Goal: Book appointment/travel/reservation

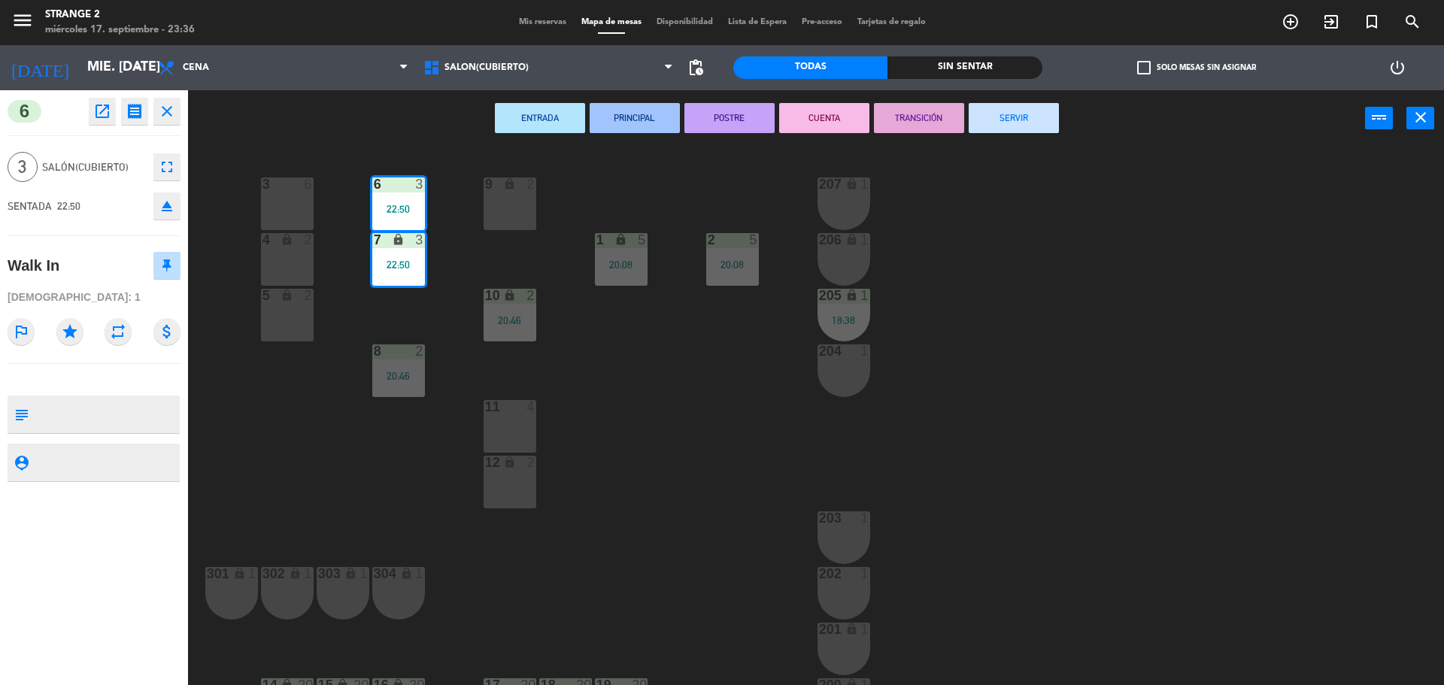
click at [1037, 120] on button "SERVIR" at bounding box center [1013, 118] width 90 height 30
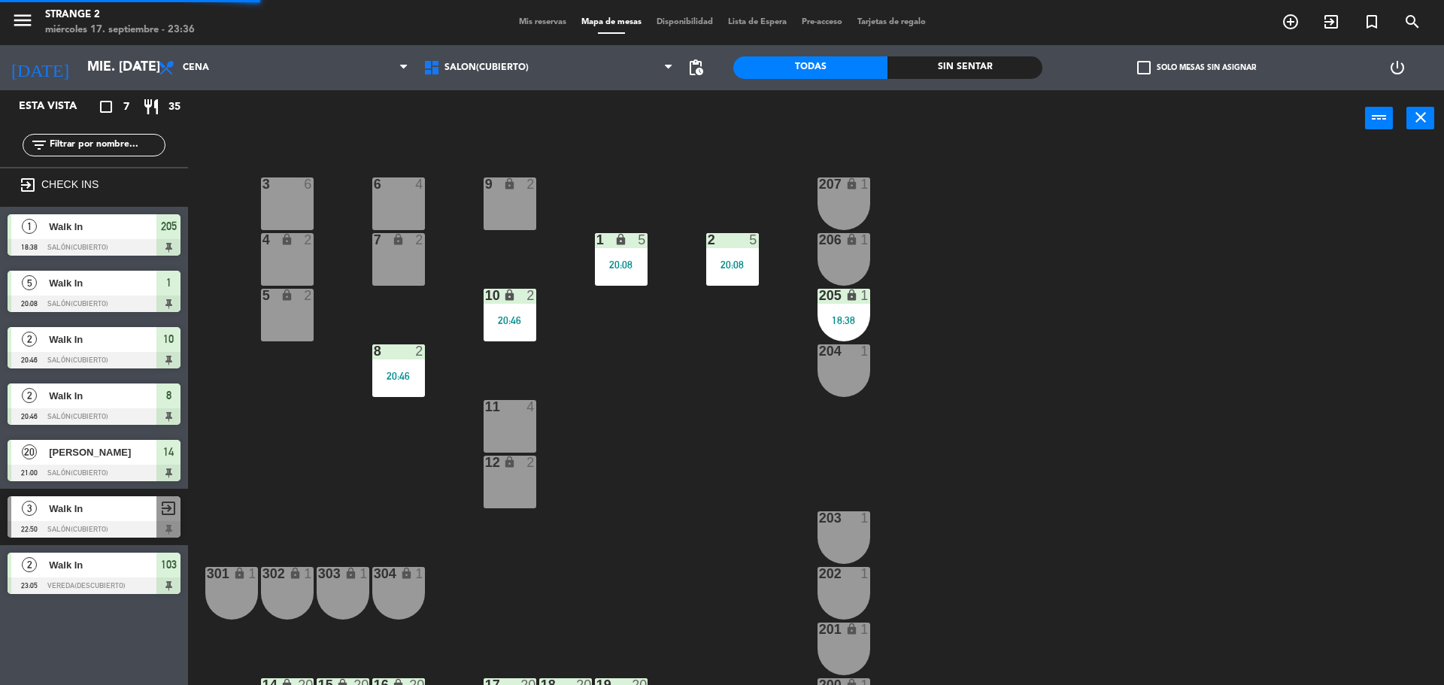
click at [635, 259] on div "20:08" at bounding box center [621, 264] width 53 height 11
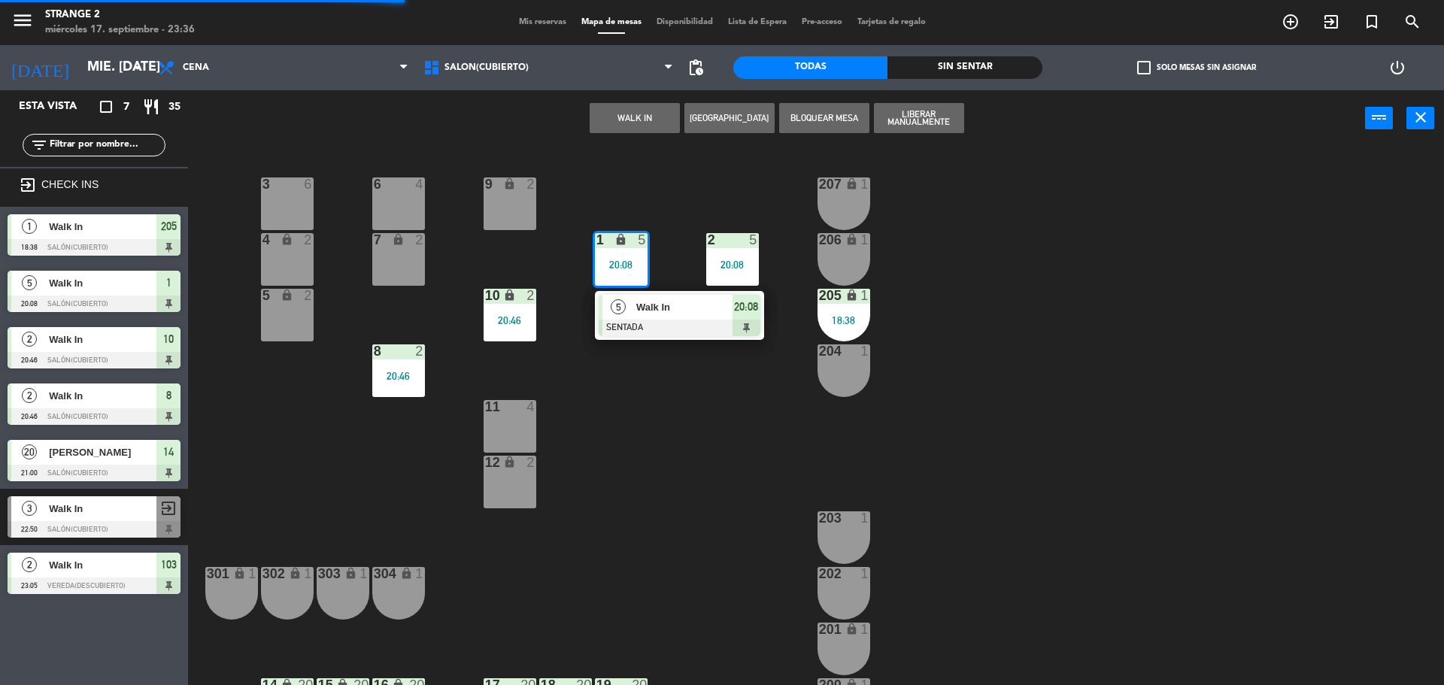
click at [699, 322] on div at bounding box center [680, 328] width 162 height 17
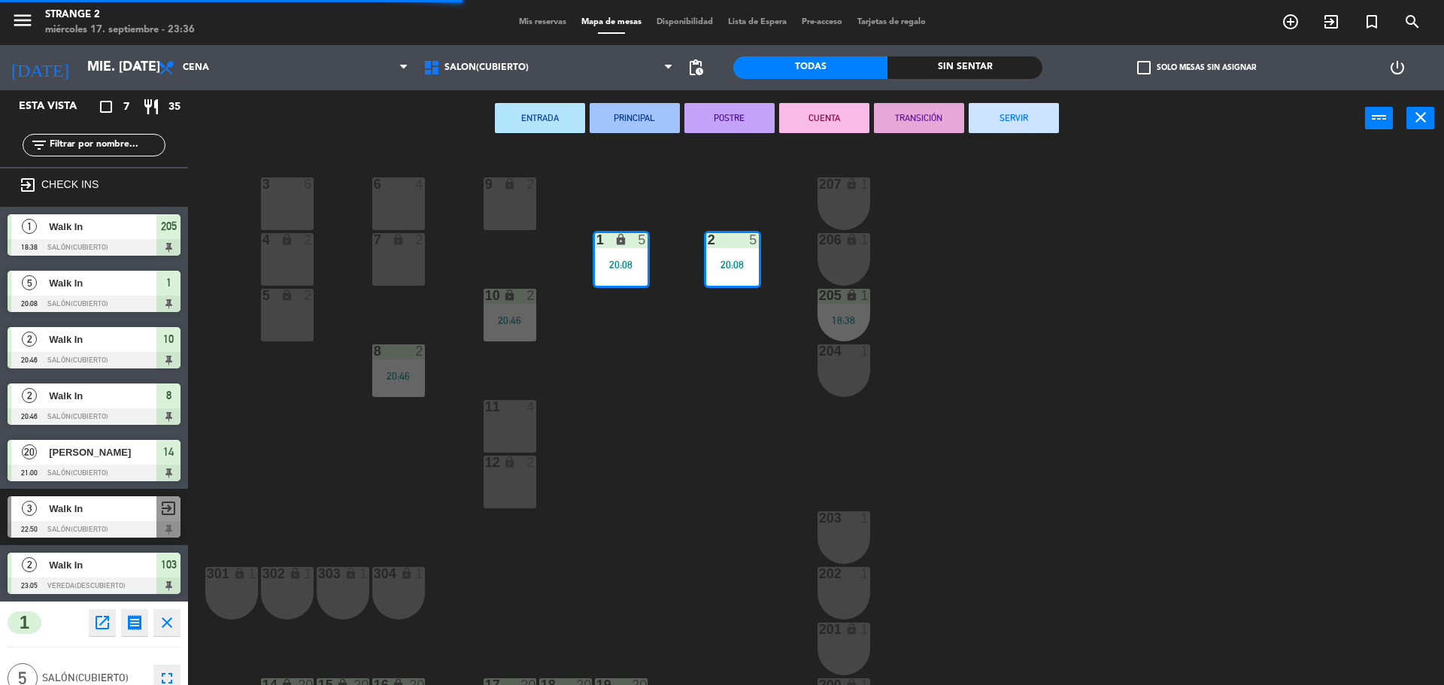
click at [1035, 126] on button "SERVIR" at bounding box center [1013, 118] width 90 height 30
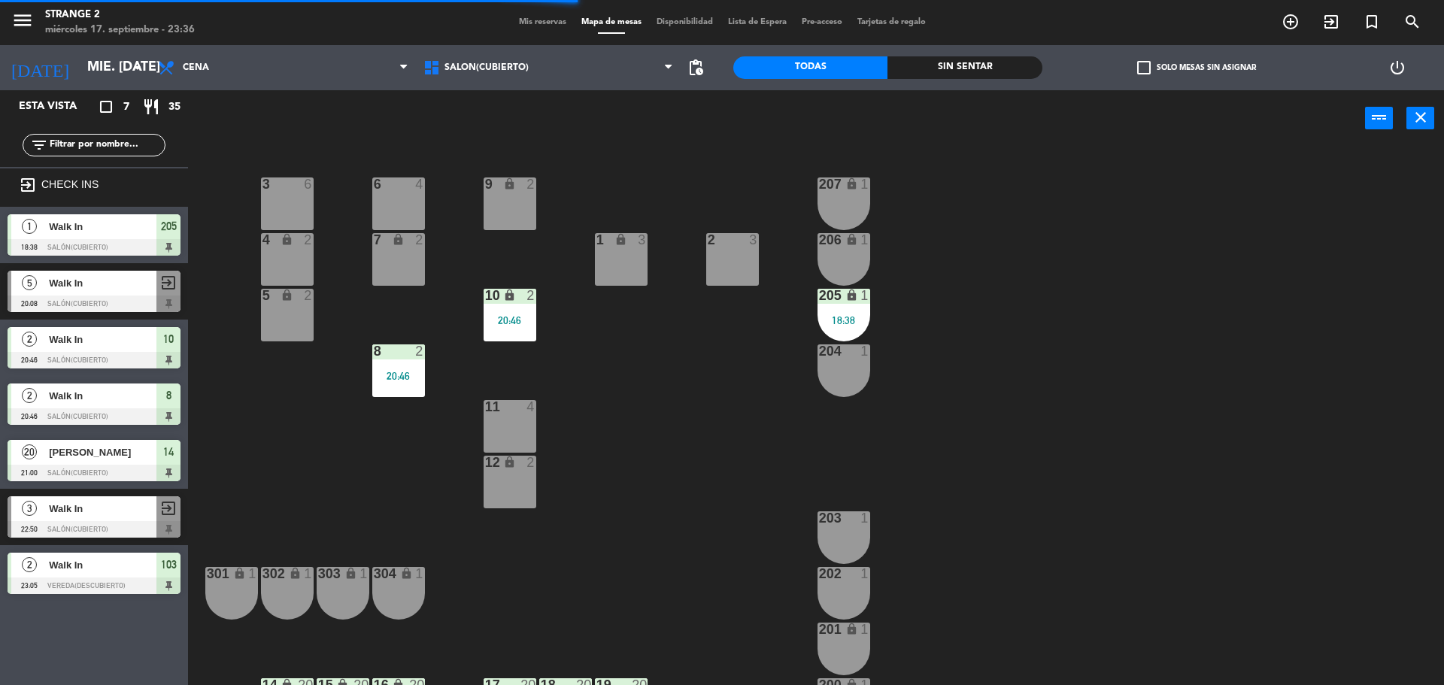
click at [610, 281] on div "1 lock 3" at bounding box center [621, 259] width 53 height 53
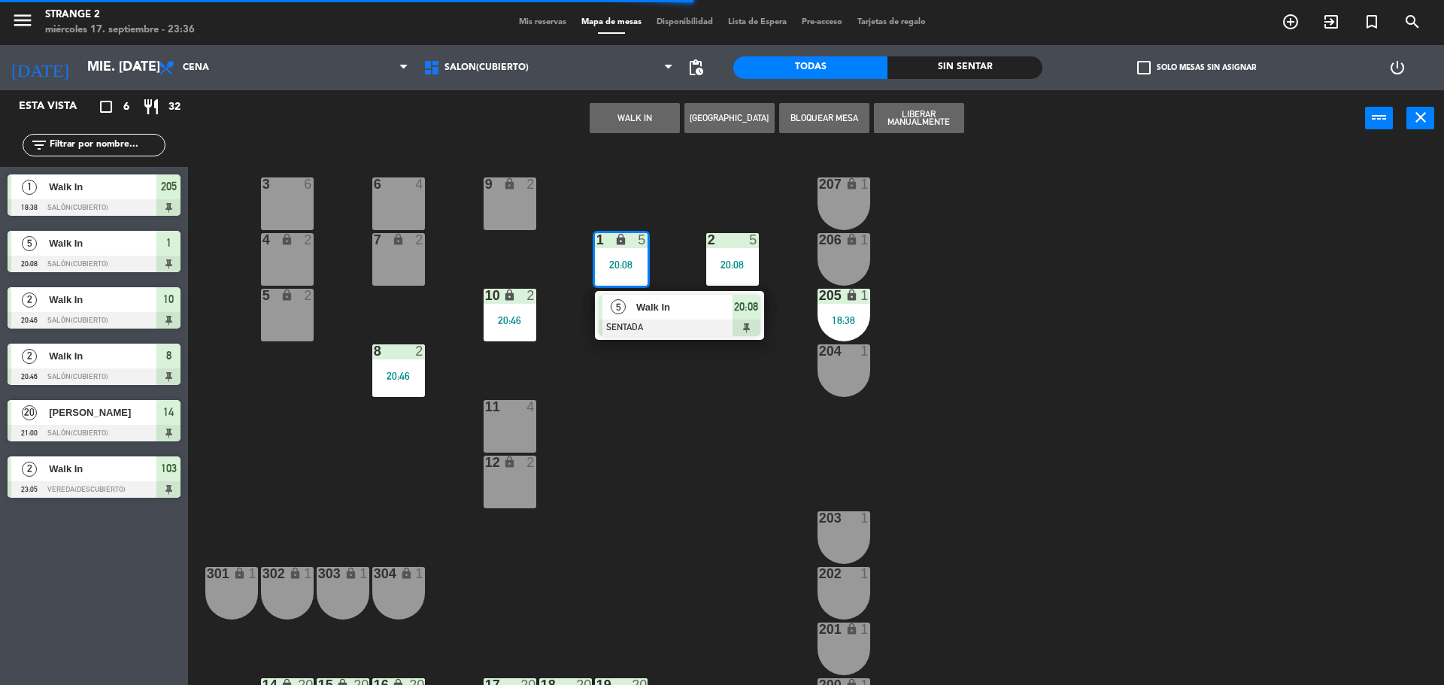
click at [622, 328] on div at bounding box center [680, 328] width 162 height 17
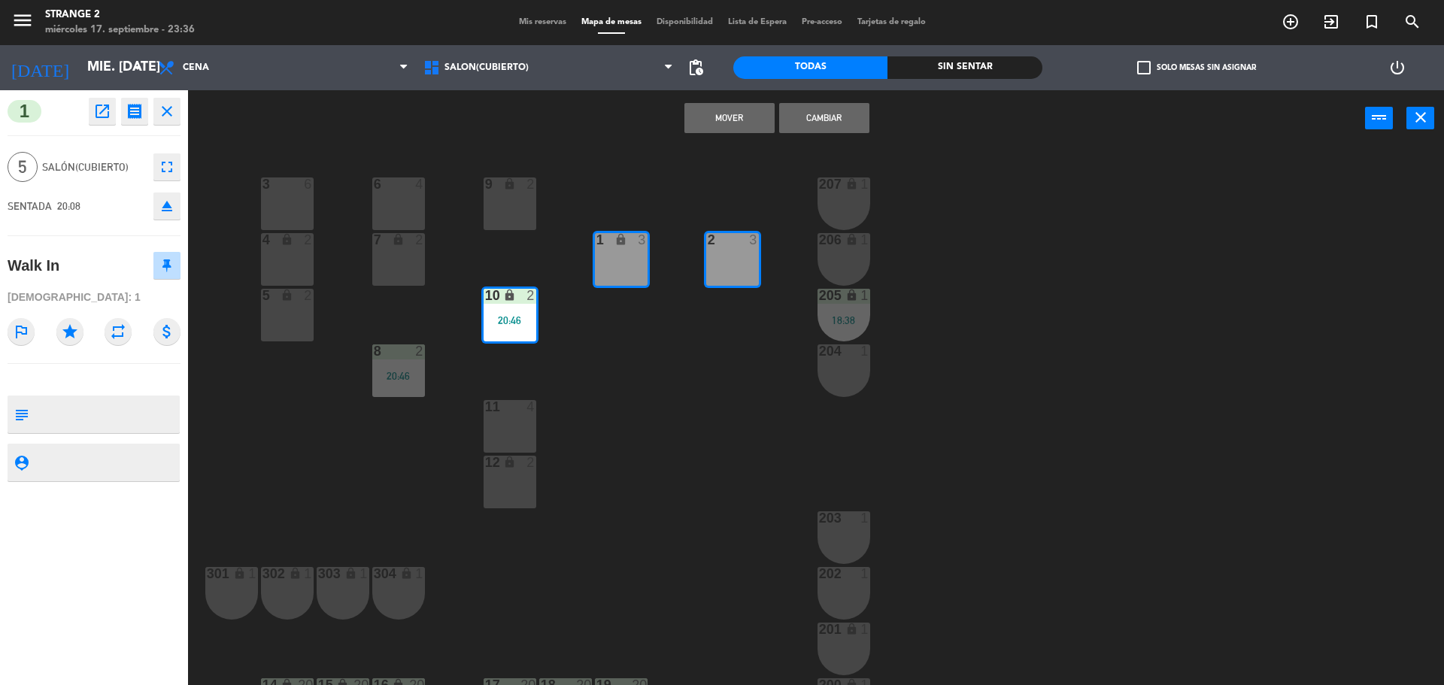
click at [634, 371] on div "3 6 6 4 9 lock 2 207 lock 1 4 lock 2 7 lock 2 206 lock 1 1 lock 3 2 3 5 lock 2 …" at bounding box center [822, 419] width 1241 height 538
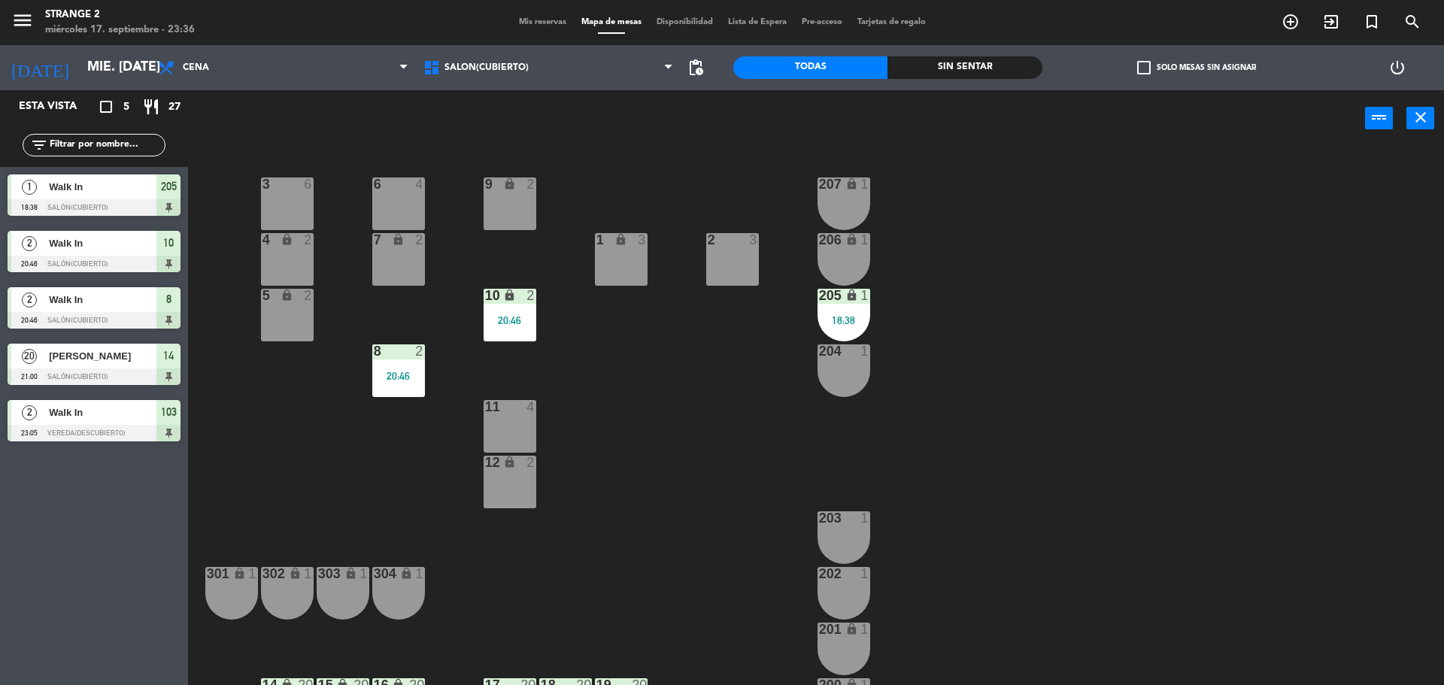
click at [513, 325] on div "20:46" at bounding box center [509, 320] width 53 height 11
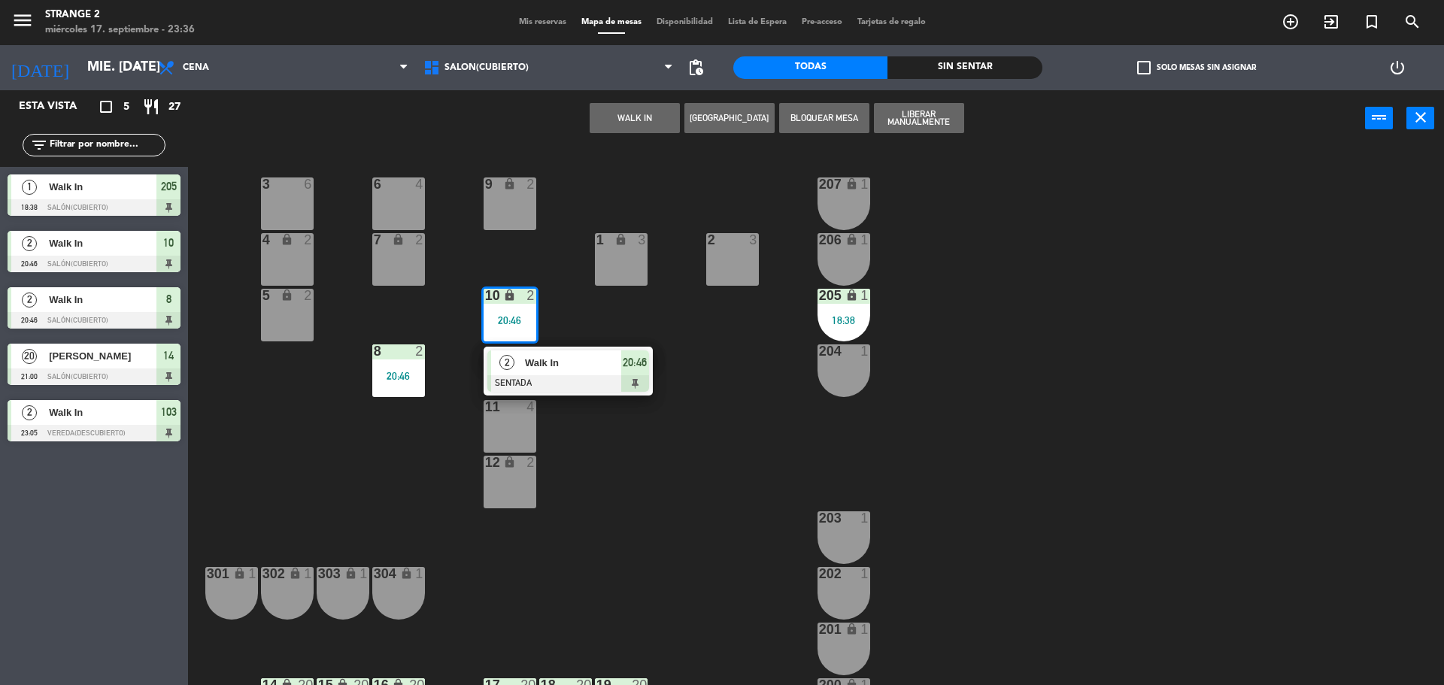
click at [630, 373] on div "20:46" at bounding box center [635, 362] width 28 height 25
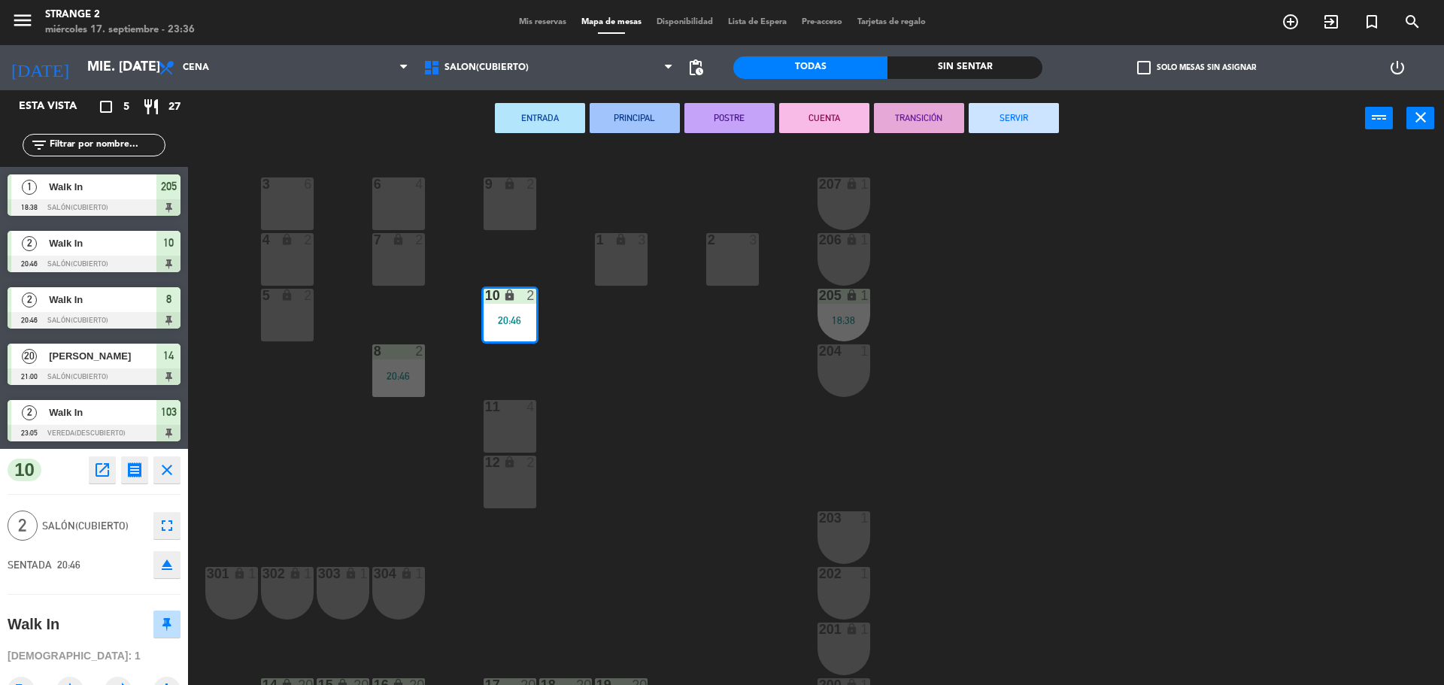
click at [1044, 120] on button "SERVIR" at bounding box center [1013, 118] width 90 height 30
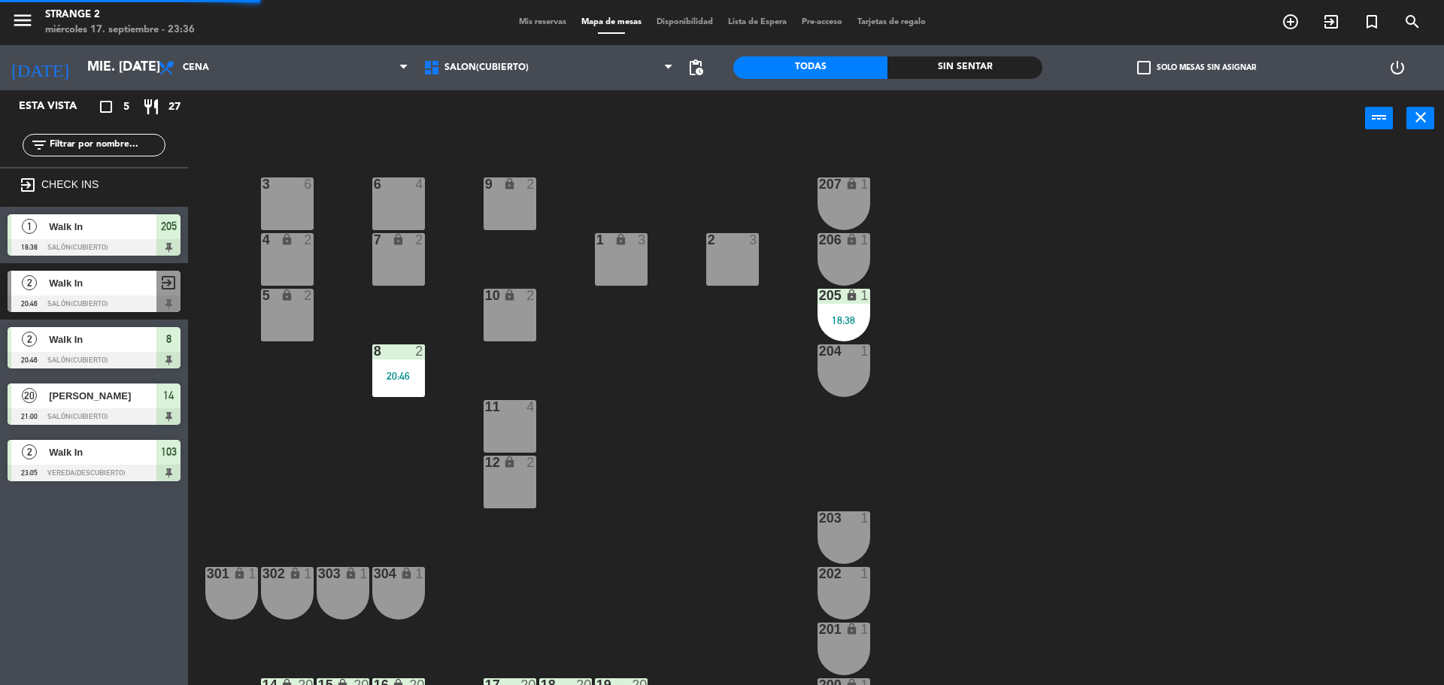
click at [843, 306] on div "205 lock 1 18:38" at bounding box center [843, 315] width 53 height 53
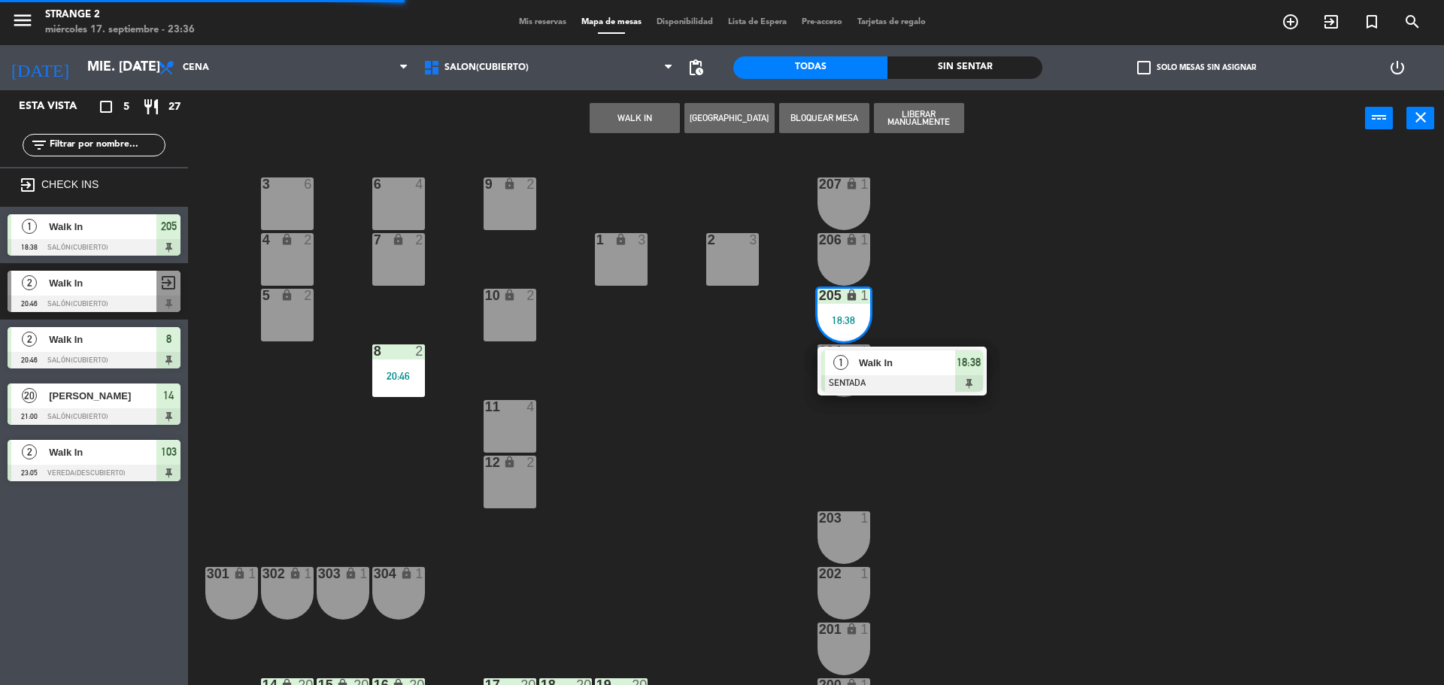
click at [1039, 351] on div "3 6 6 4 9 lock 2 207 lock 1 4 lock 2 7 lock 2 206 lock 1 1 lock 3 2 3 5 lock 2 …" at bounding box center [822, 419] width 1241 height 538
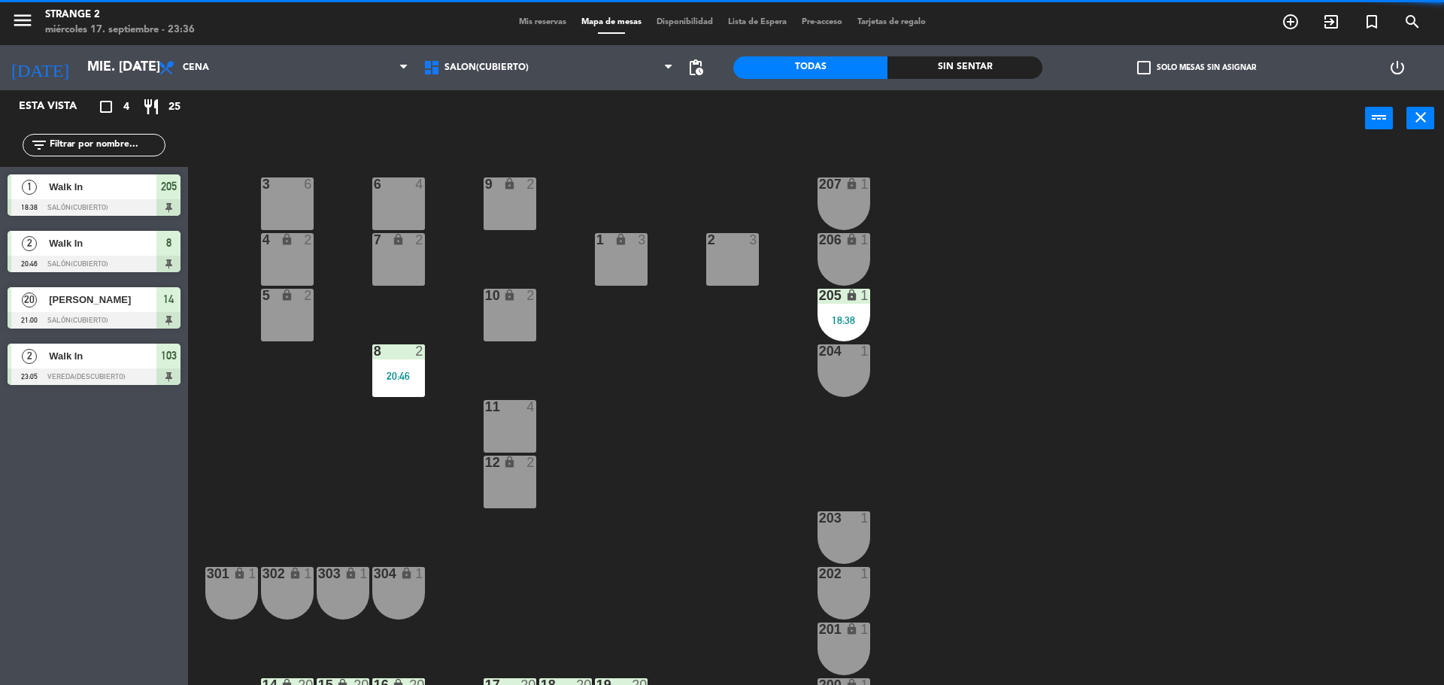
scroll to position [42, 0]
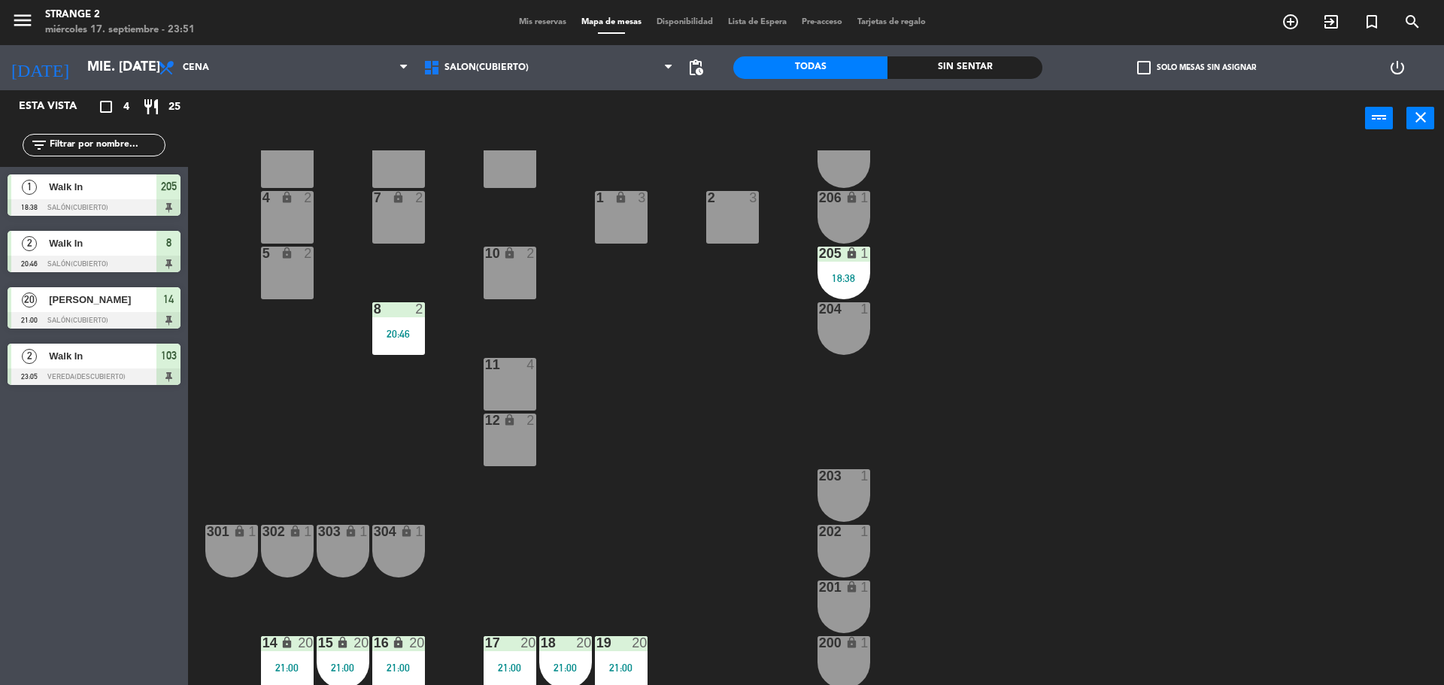
click at [404, 319] on div "8 2 20:46" at bounding box center [398, 328] width 53 height 53
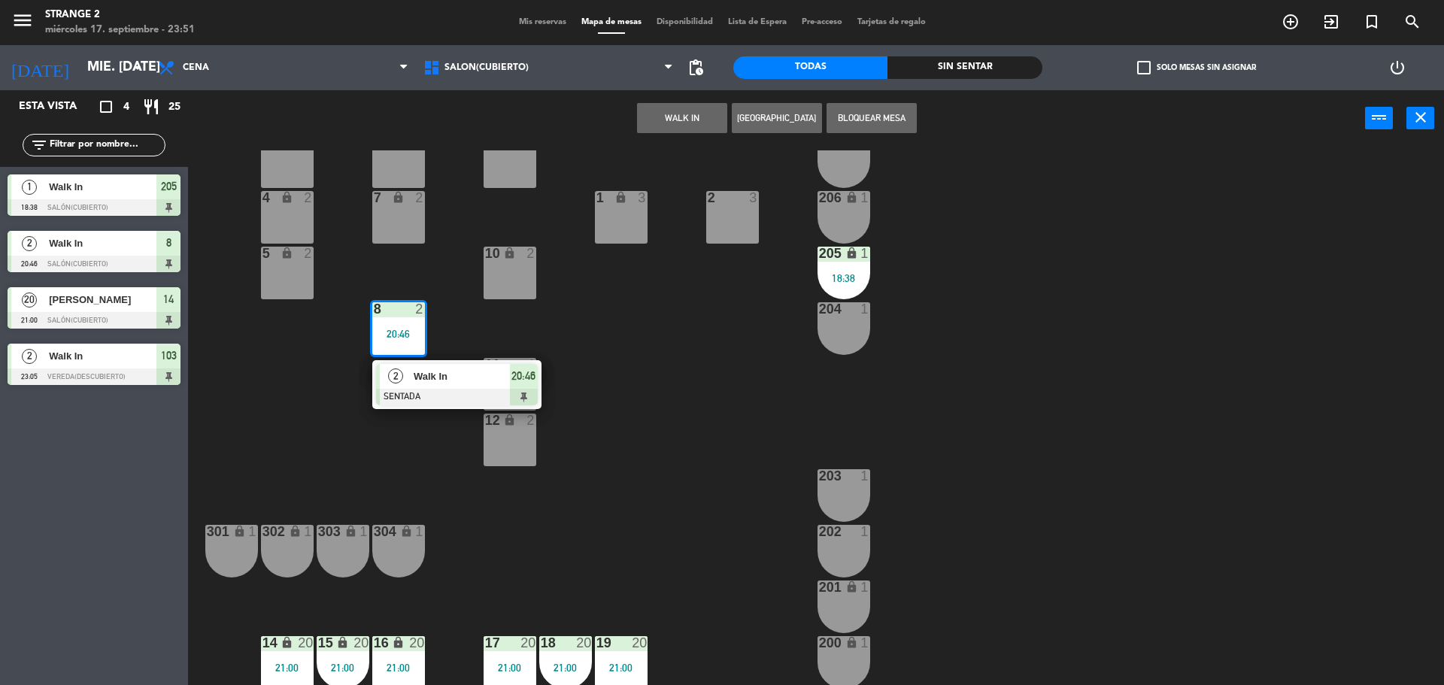
click at [523, 396] on div at bounding box center [457, 397] width 162 height 17
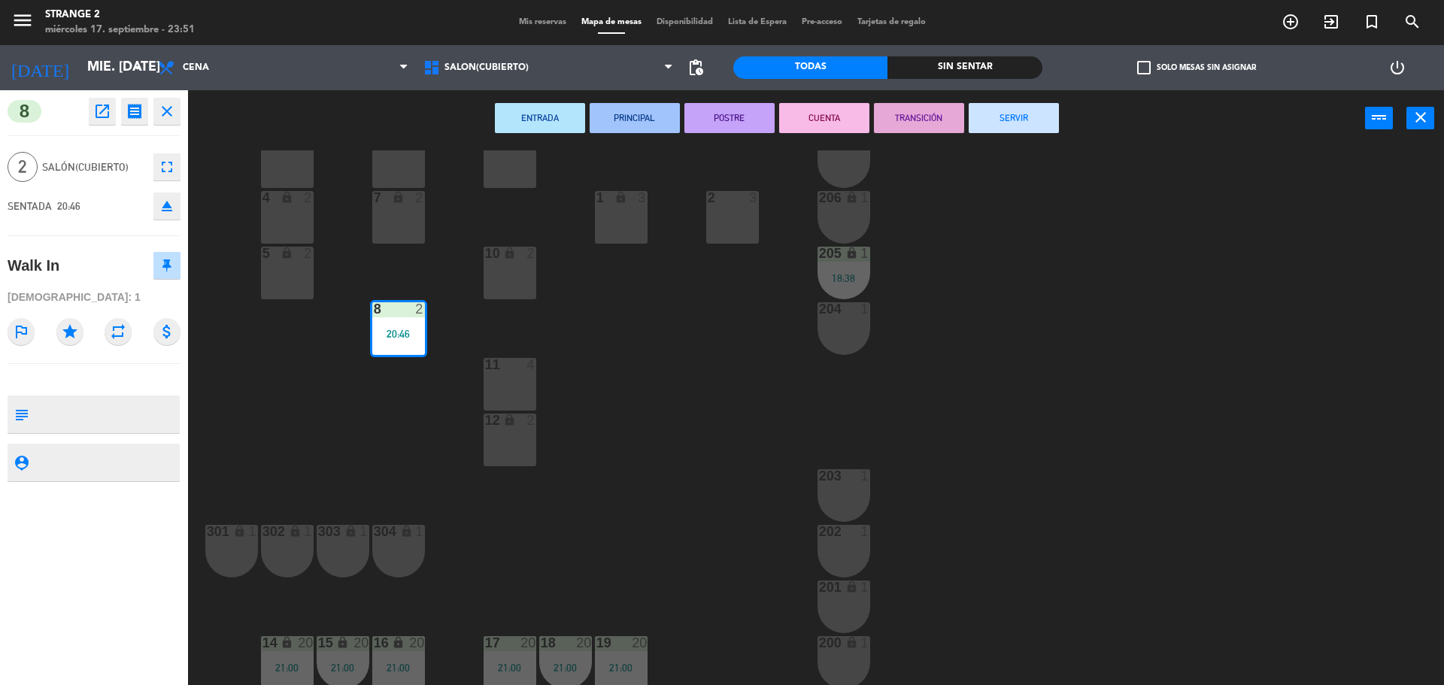
click at [1022, 129] on button "SERVIR" at bounding box center [1013, 118] width 90 height 30
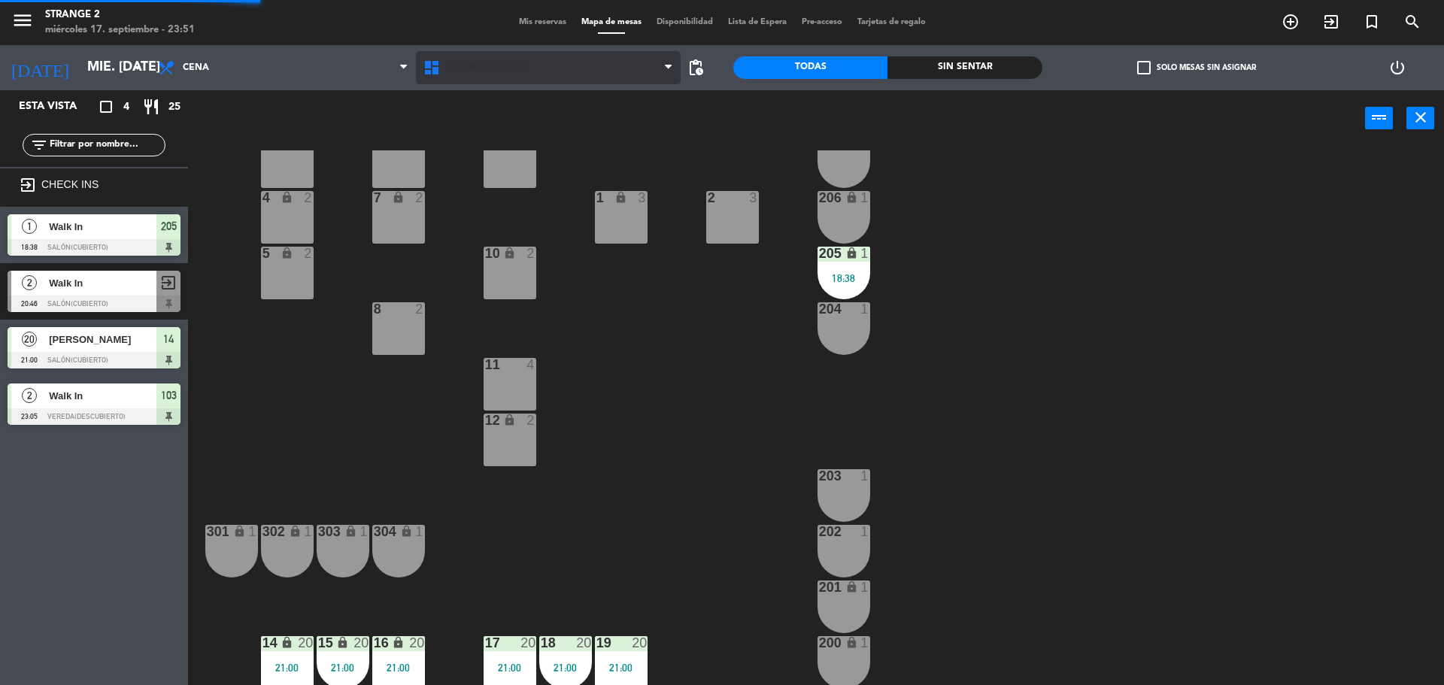
click at [511, 63] on span "Salón(Cubierto)" at bounding box center [486, 67] width 84 height 11
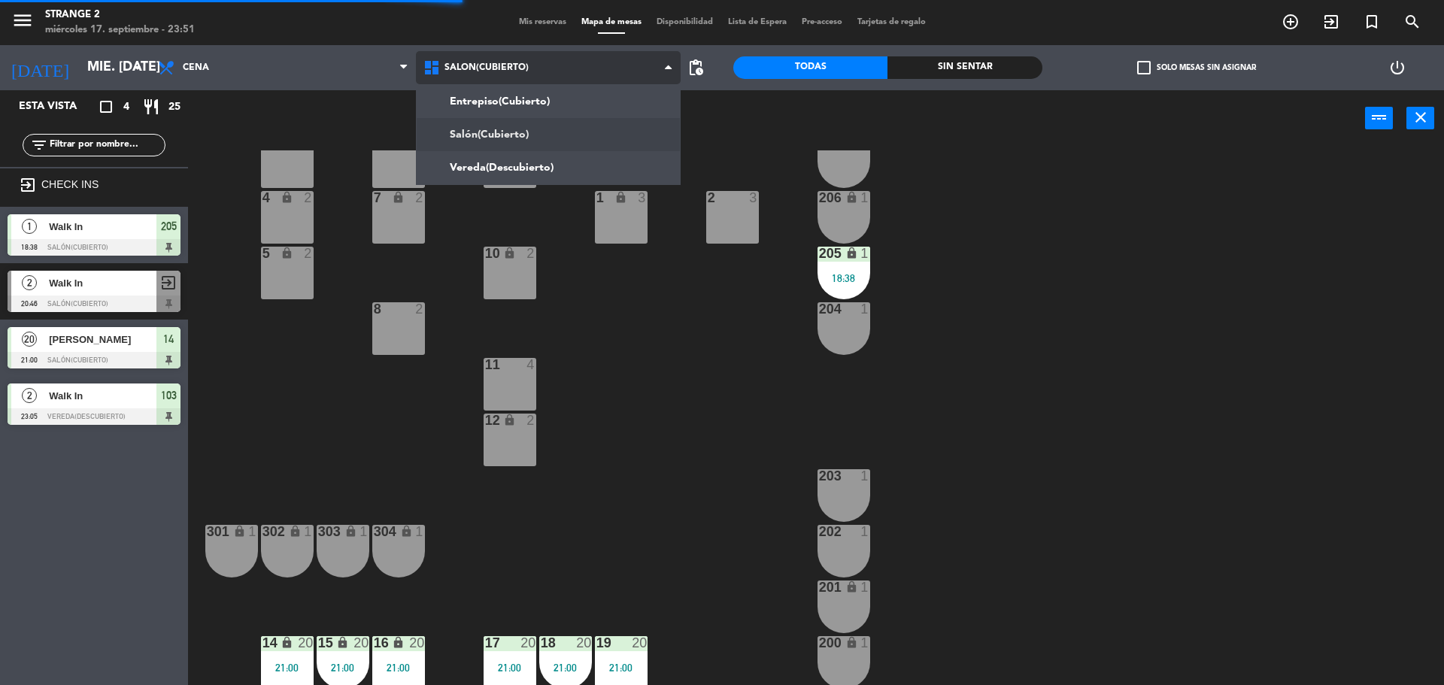
click at [497, 168] on ng-component "menu Strange 2 miércoles 17. septiembre - 23:51 Mis reservas Mapa de mesas Disp…" at bounding box center [722, 344] width 1444 height 689
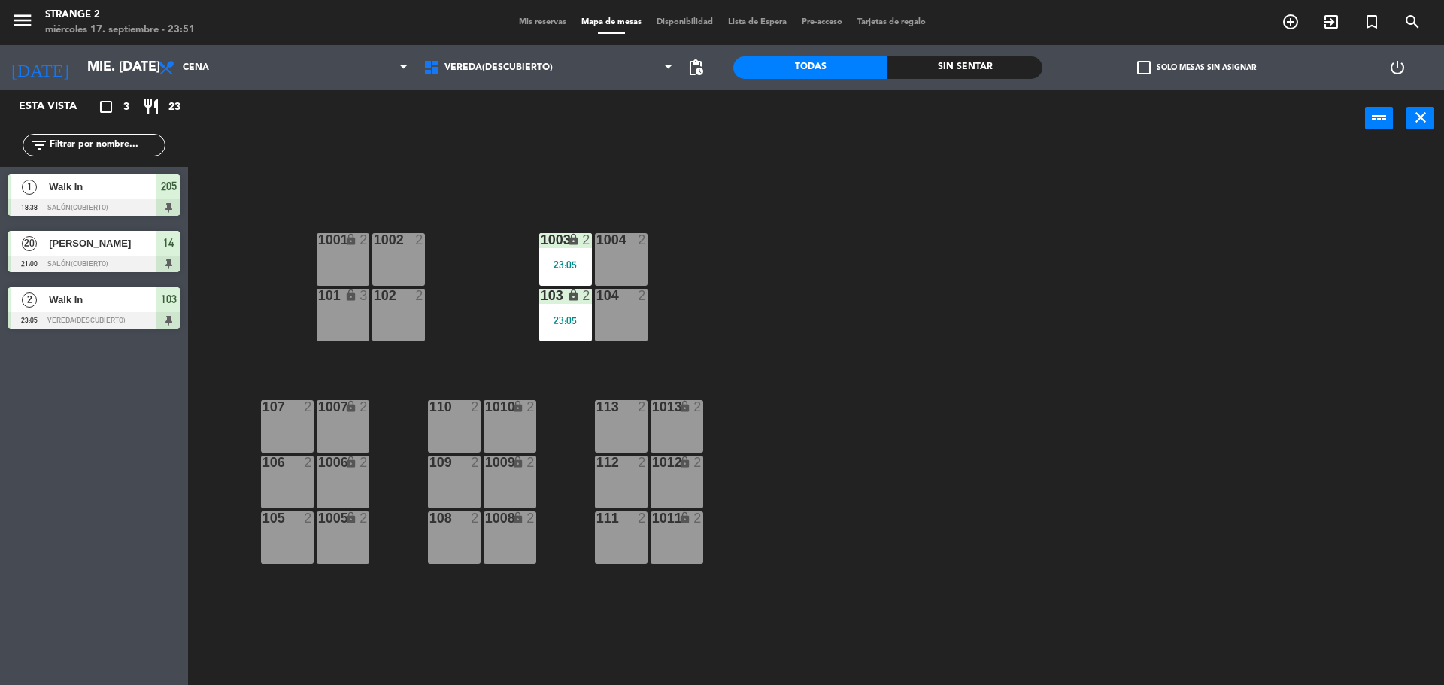
click at [565, 283] on div "1003 lock 2 23:05" at bounding box center [565, 259] width 53 height 53
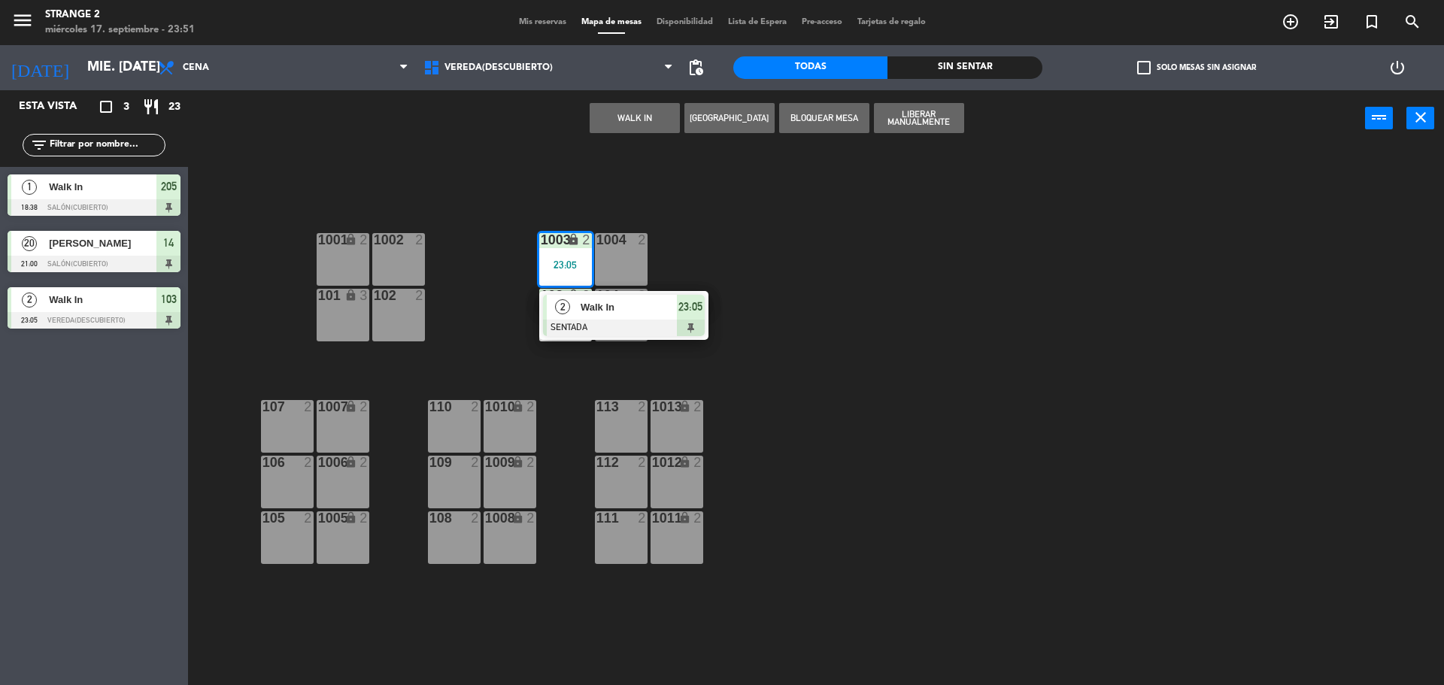
click at [652, 332] on div at bounding box center [624, 328] width 162 height 17
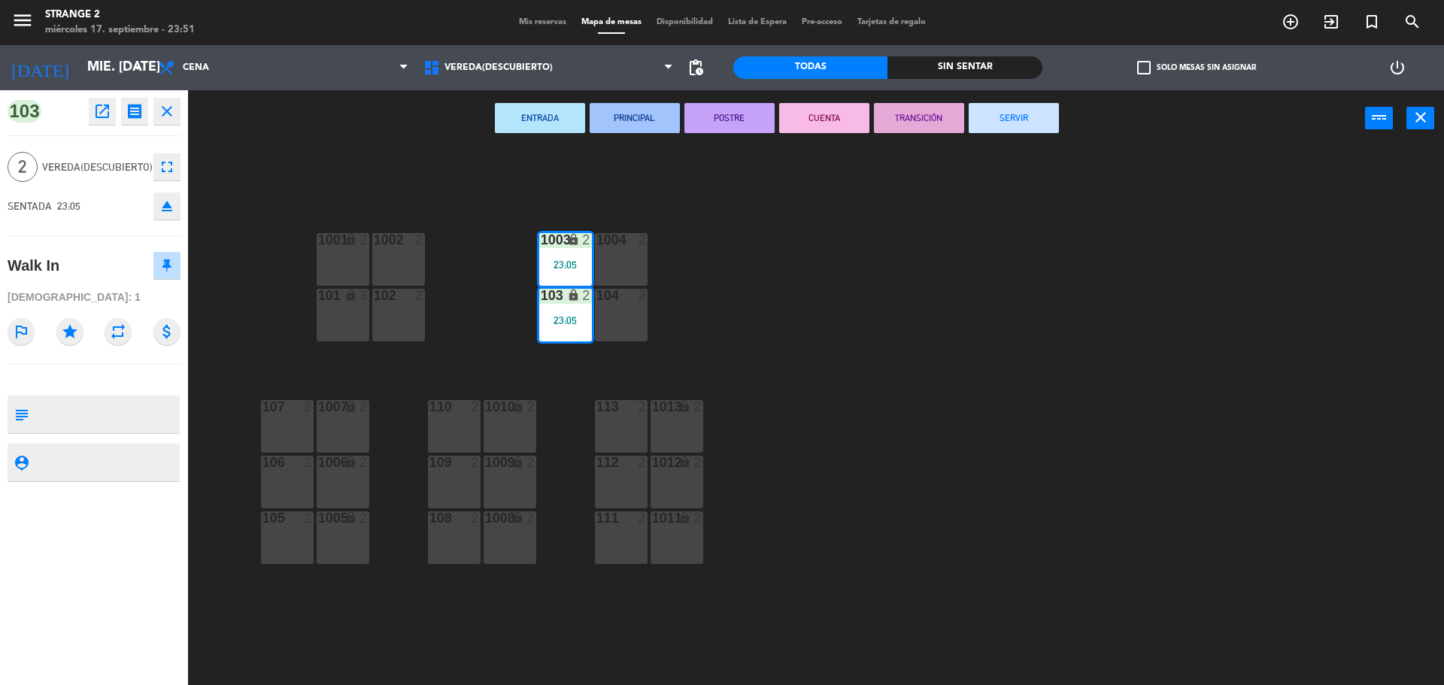
click at [1004, 124] on button "SERVIR" at bounding box center [1013, 118] width 90 height 30
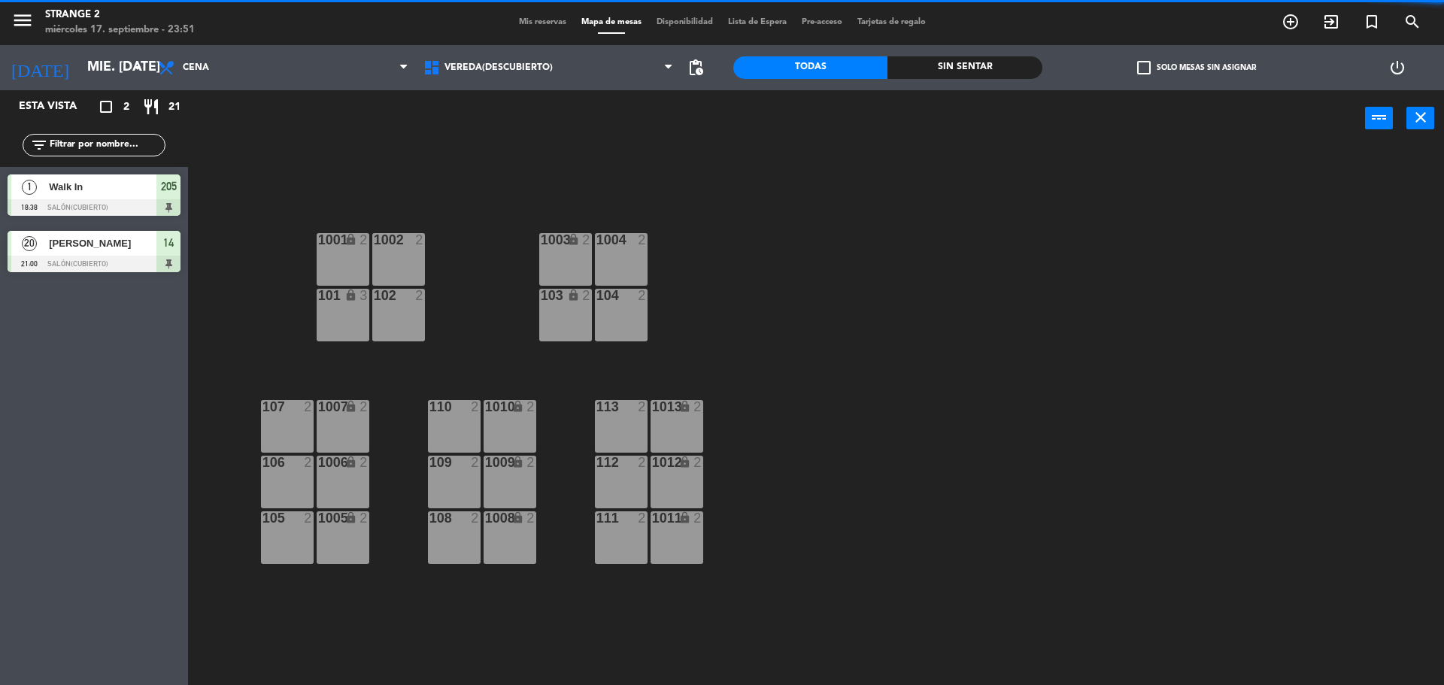
click at [149, 187] on span "Walk In" at bounding box center [103, 187] width 108 height 16
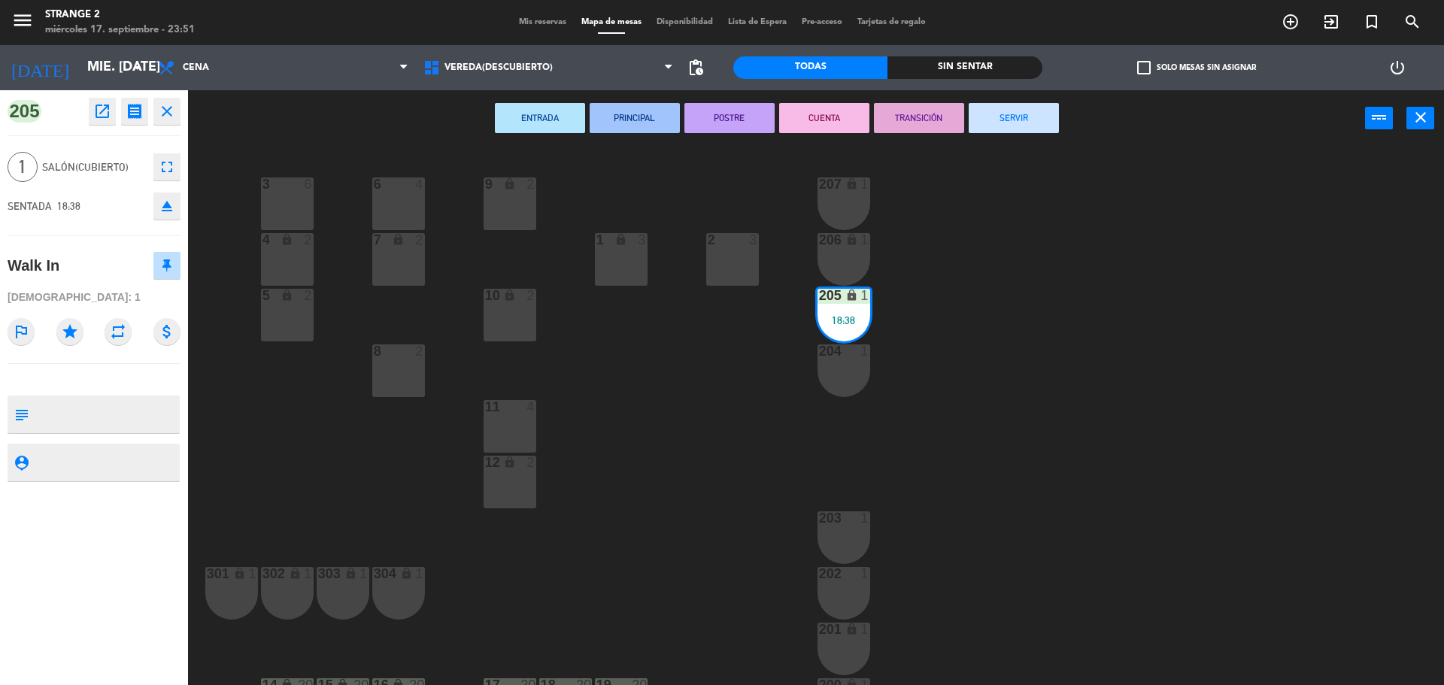
click at [1006, 120] on button "SERVIR" at bounding box center [1013, 118] width 90 height 30
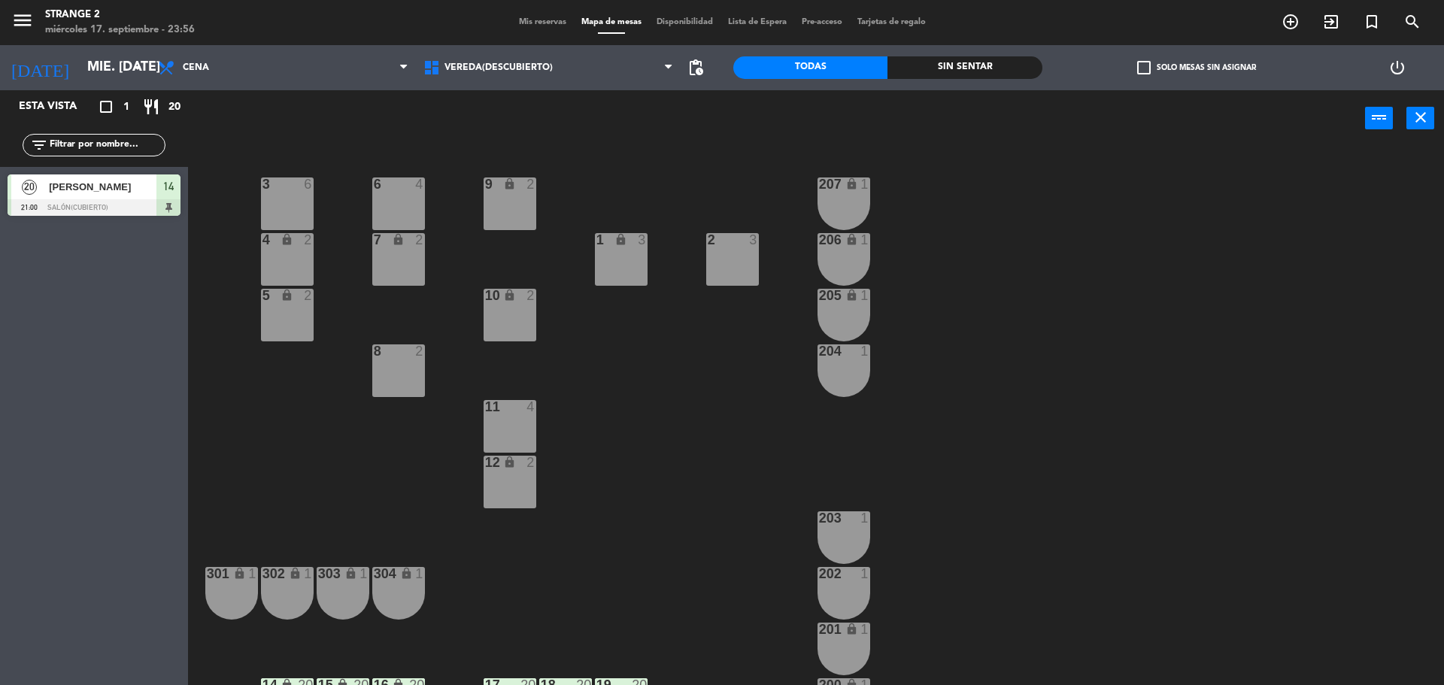
click at [125, 214] on div at bounding box center [94, 207] width 173 height 17
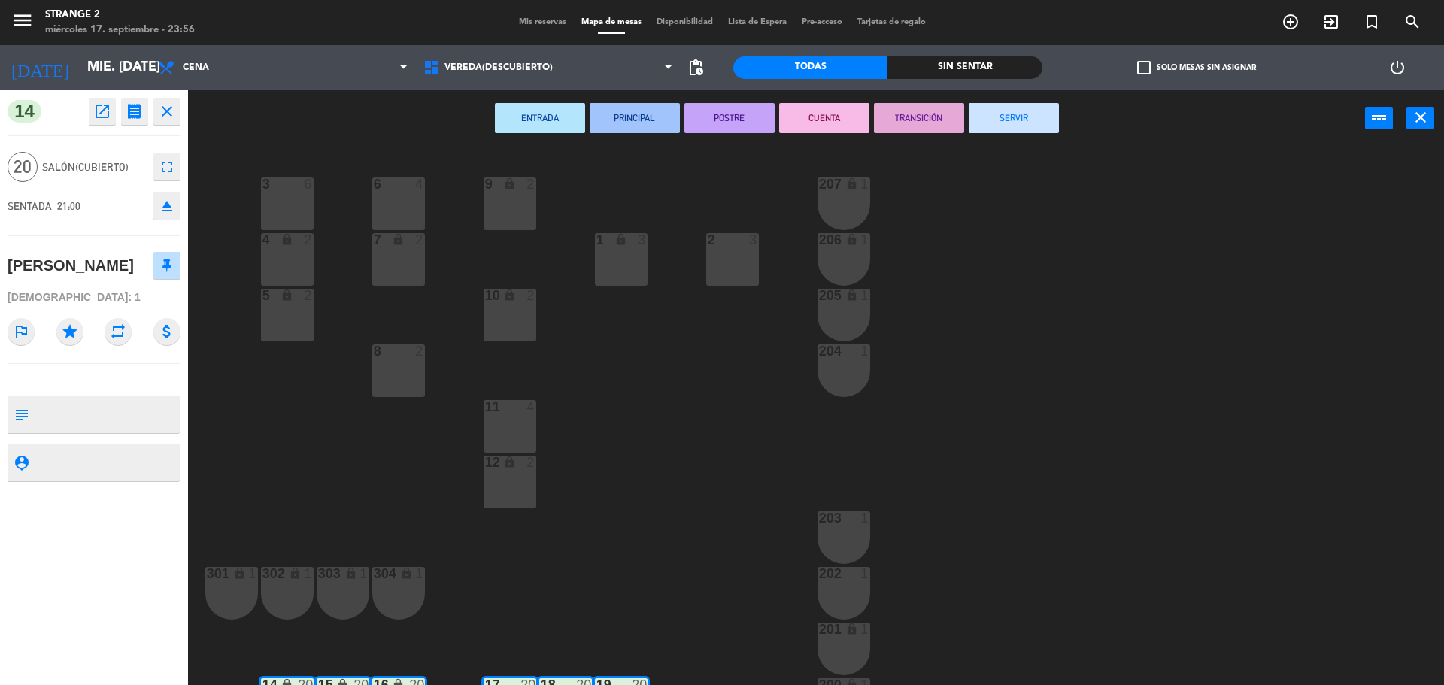
click at [1024, 123] on button "SERVIR" at bounding box center [1013, 118] width 90 height 30
